Goal: Navigation & Orientation: Find specific page/section

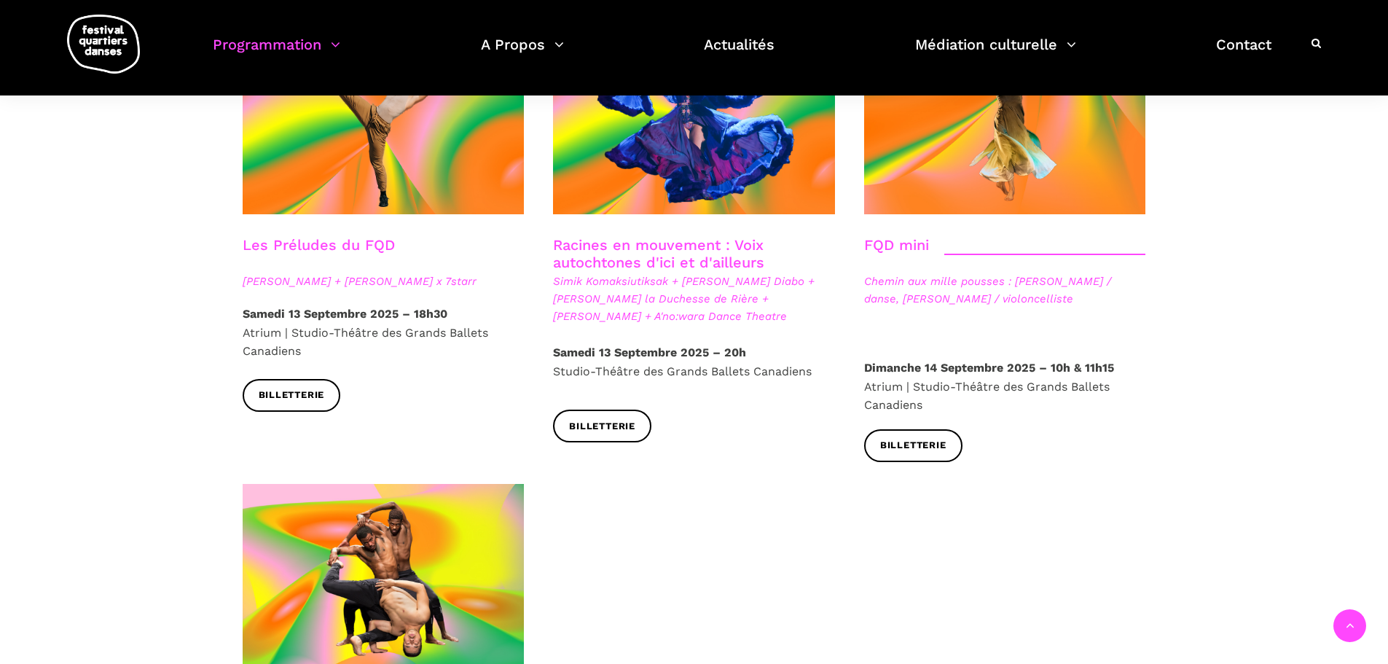
scroll to position [1822, 0]
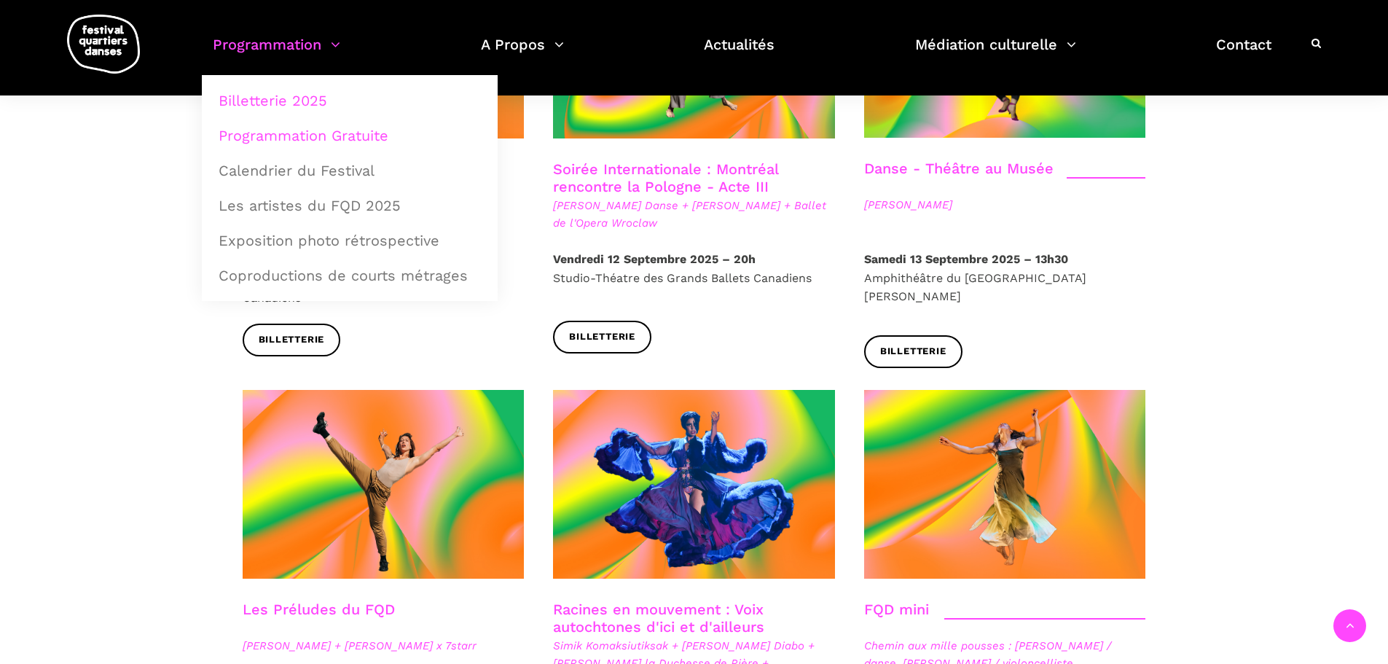
click at [289, 138] on link "Programmation Gratuite" at bounding box center [350, 136] width 280 height 34
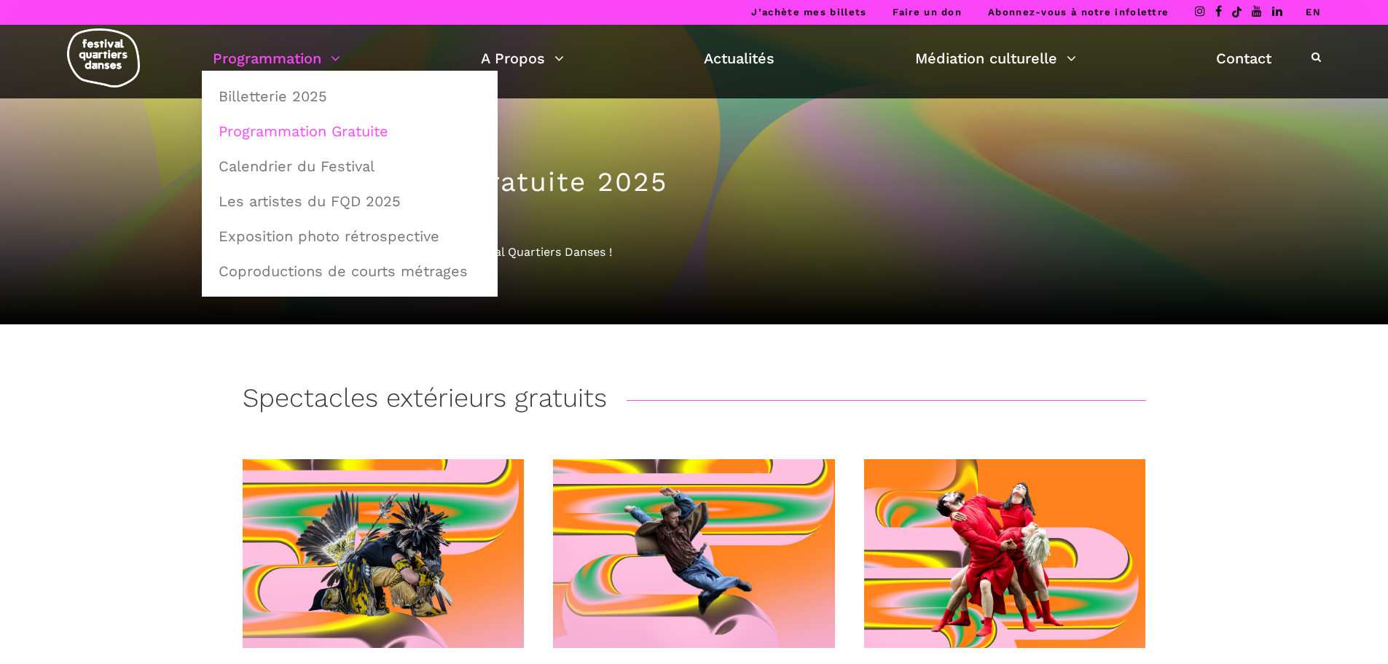
click at [240, 57] on link "Programmation" at bounding box center [277, 58] width 128 height 25
